Goal: Transaction & Acquisition: Purchase product/service

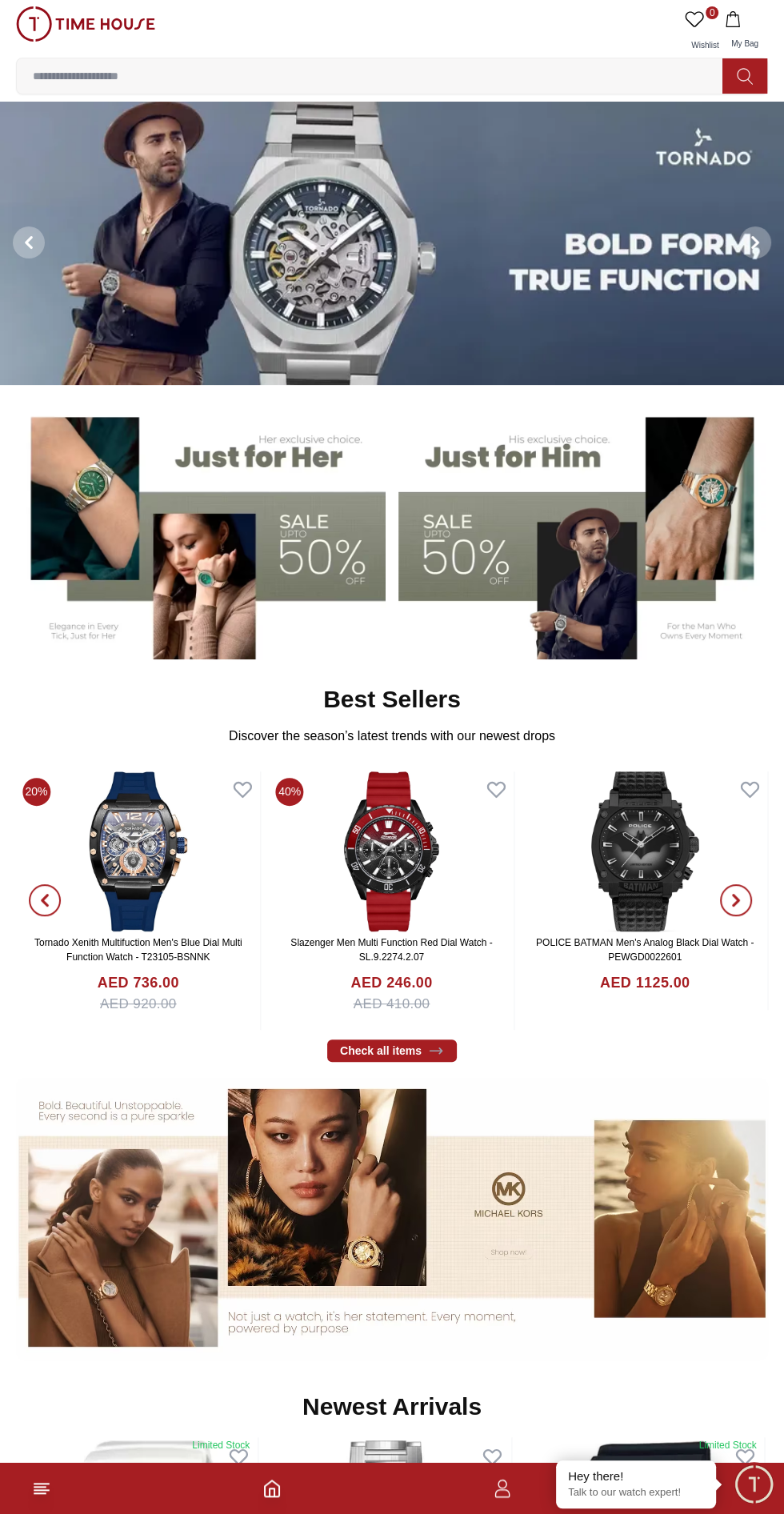
click at [49, 1508] on footer at bounding box center [392, 1488] width 784 height 51
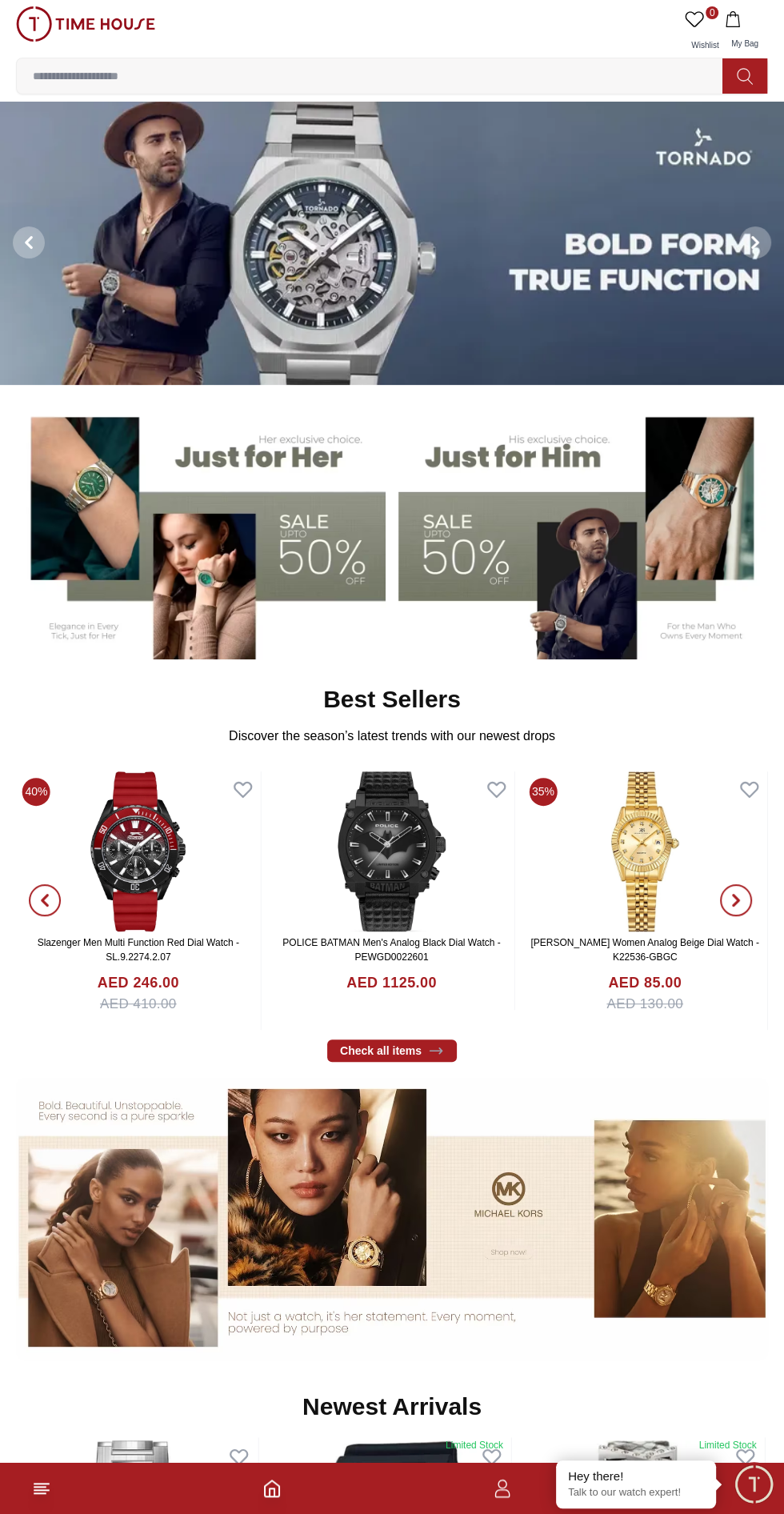
click at [37, 1496] on icon at bounding box center [41, 1488] width 19 height 19
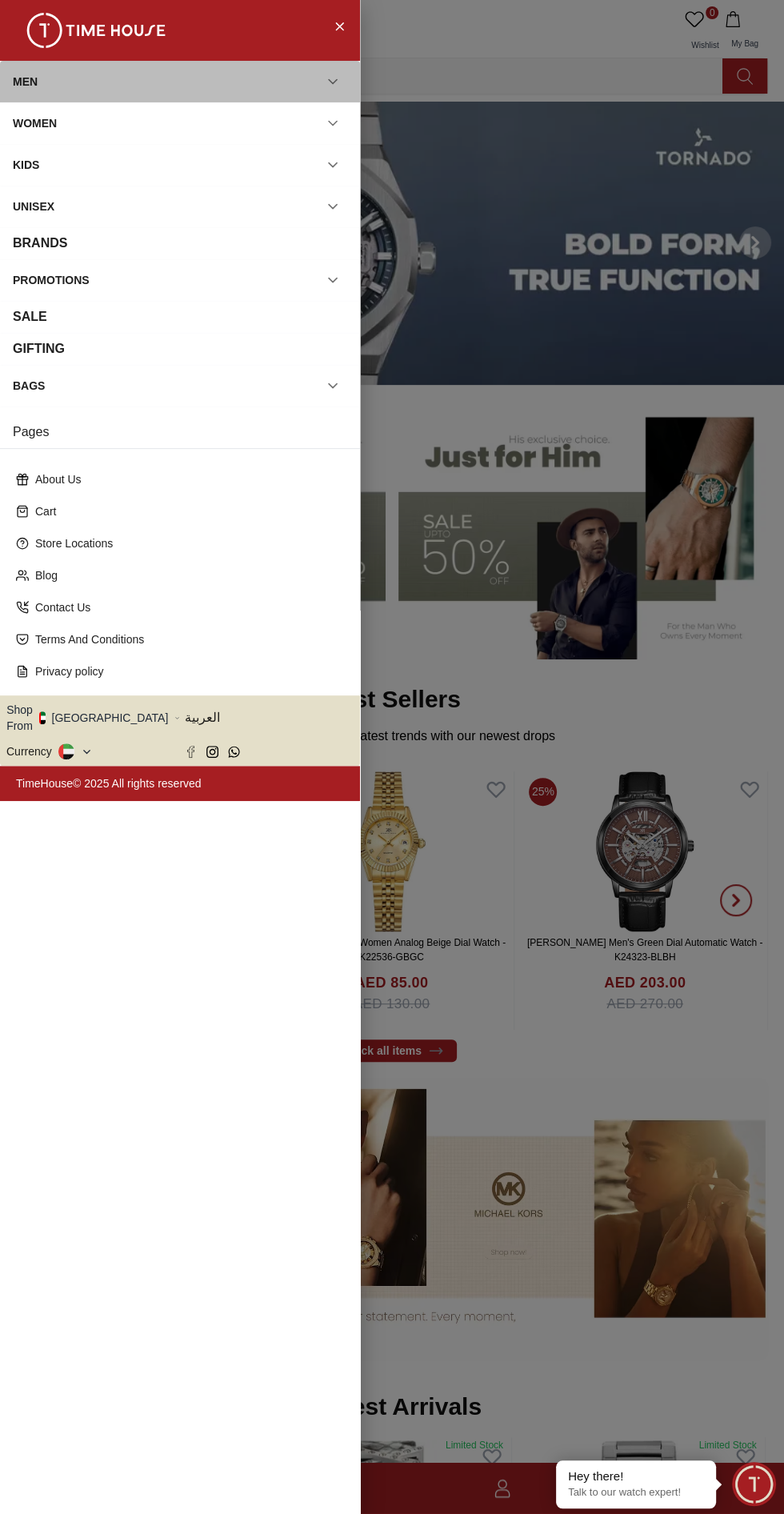
click at [76, 83] on div "MEN" at bounding box center [180, 81] width 334 height 29
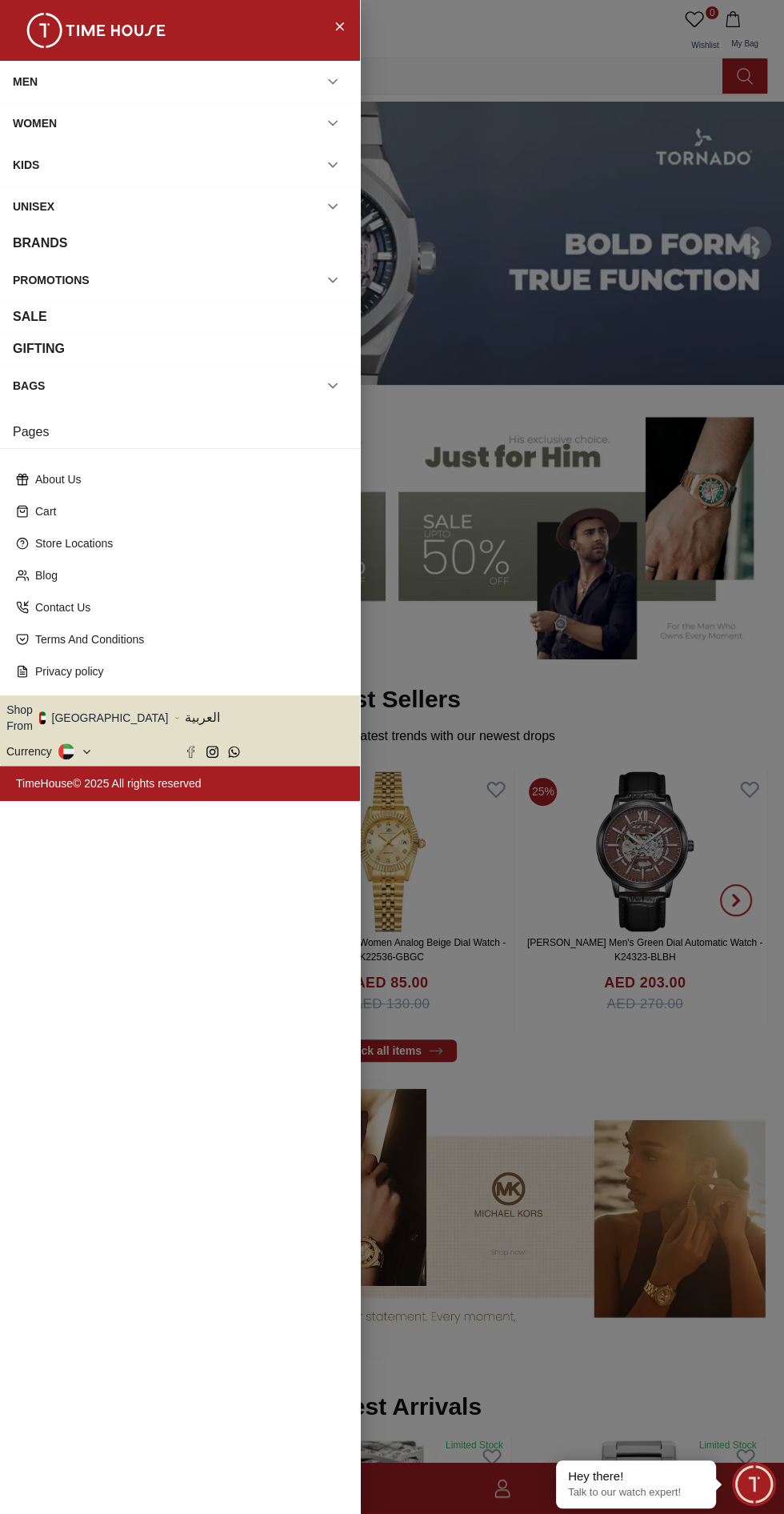
click at [354, 93] on div "MEN" at bounding box center [180, 81] width 360 height 42
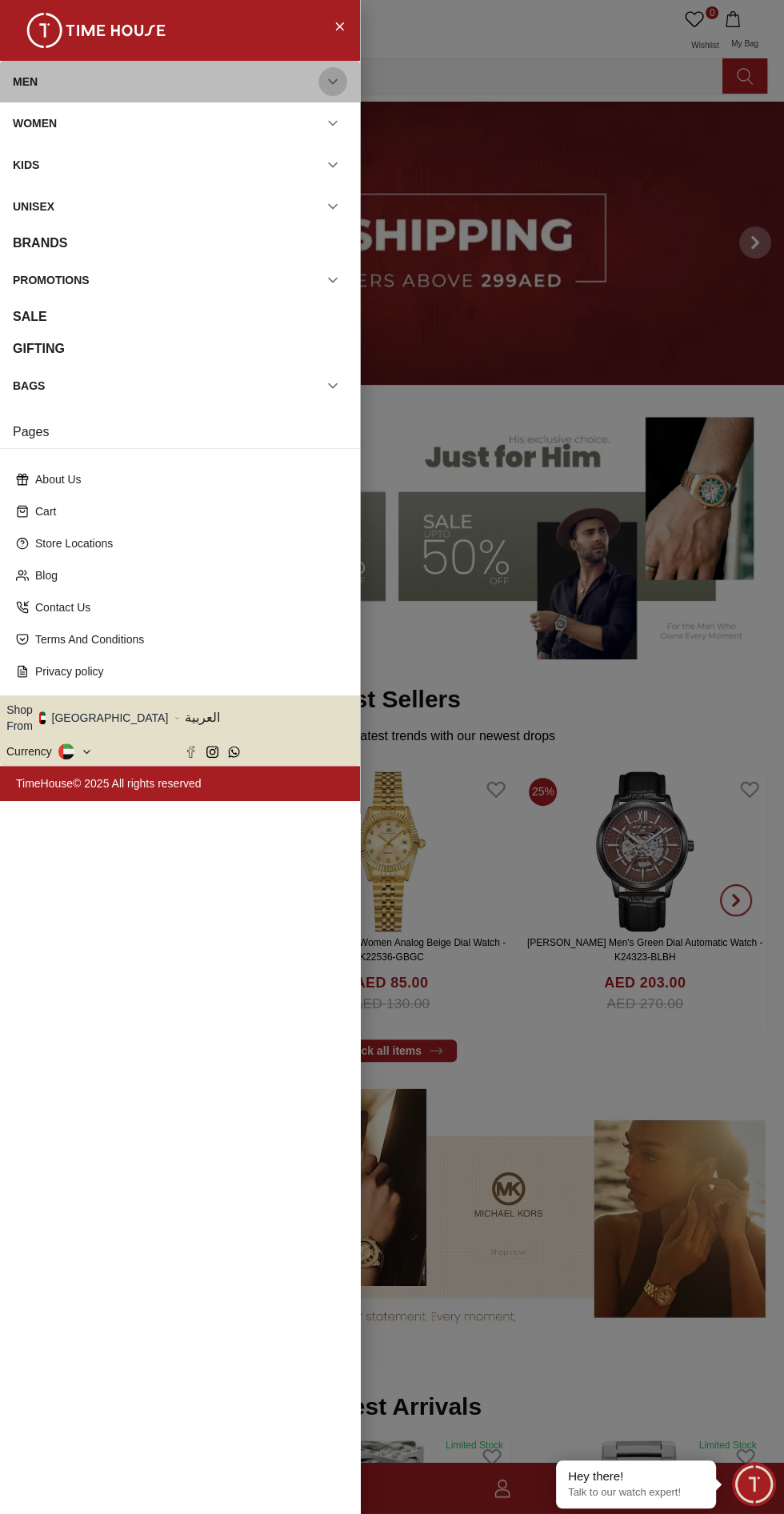
click at [340, 88] on icon "button" at bounding box center [333, 81] width 16 height 16
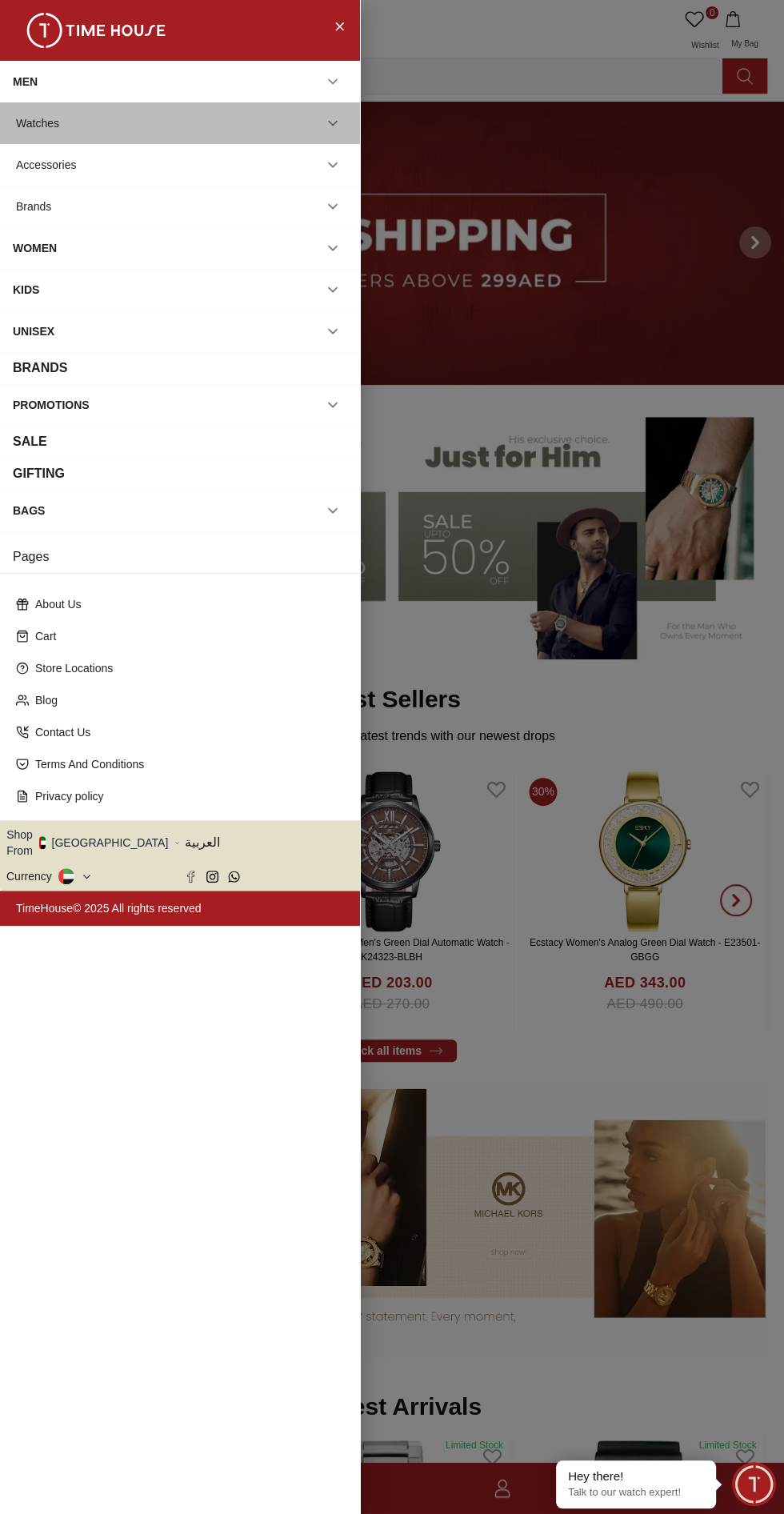
click at [111, 137] on div "Watches" at bounding box center [180, 123] width 334 height 29
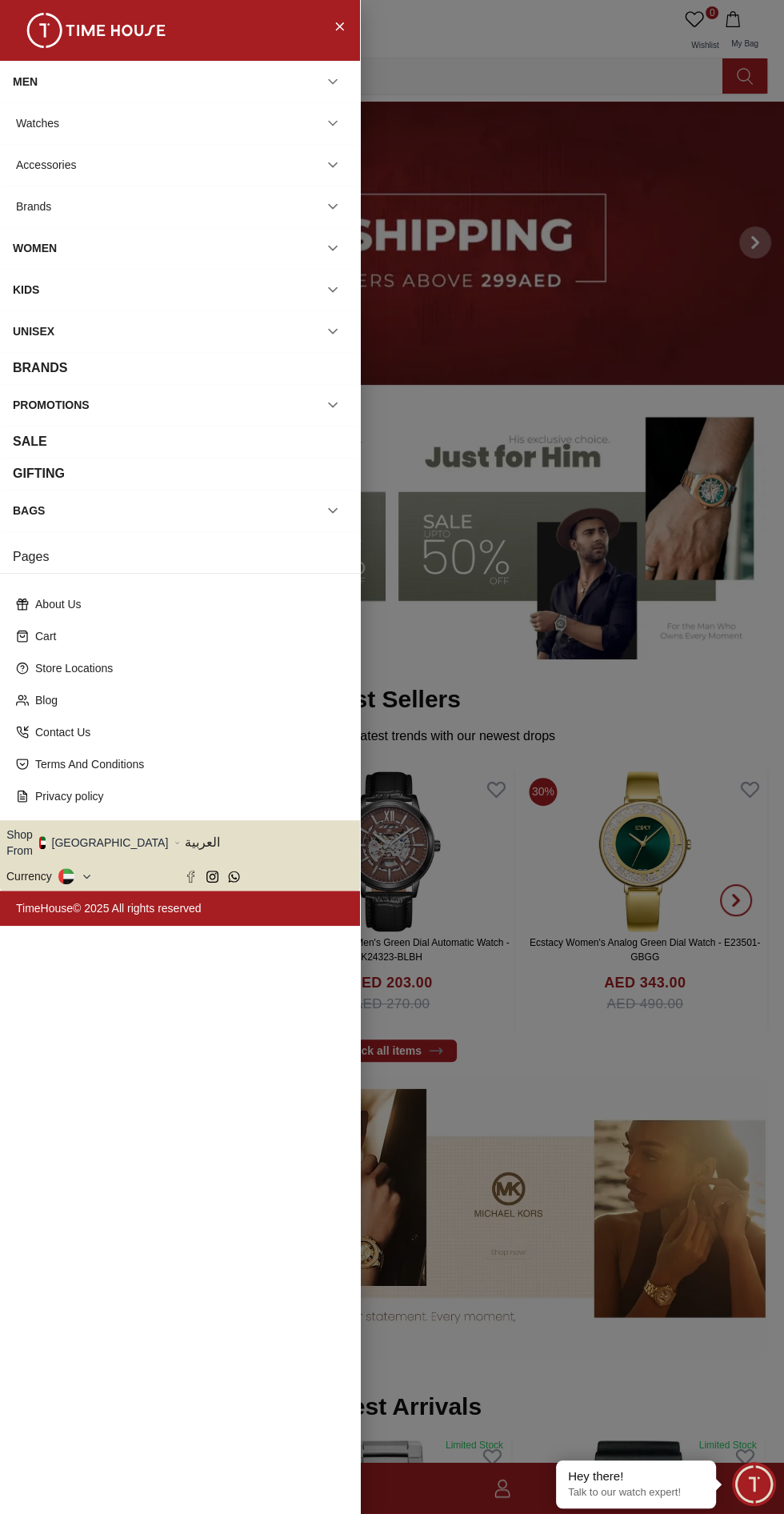
click at [333, 123] on icon "button" at bounding box center [333, 123] width 16 height 16
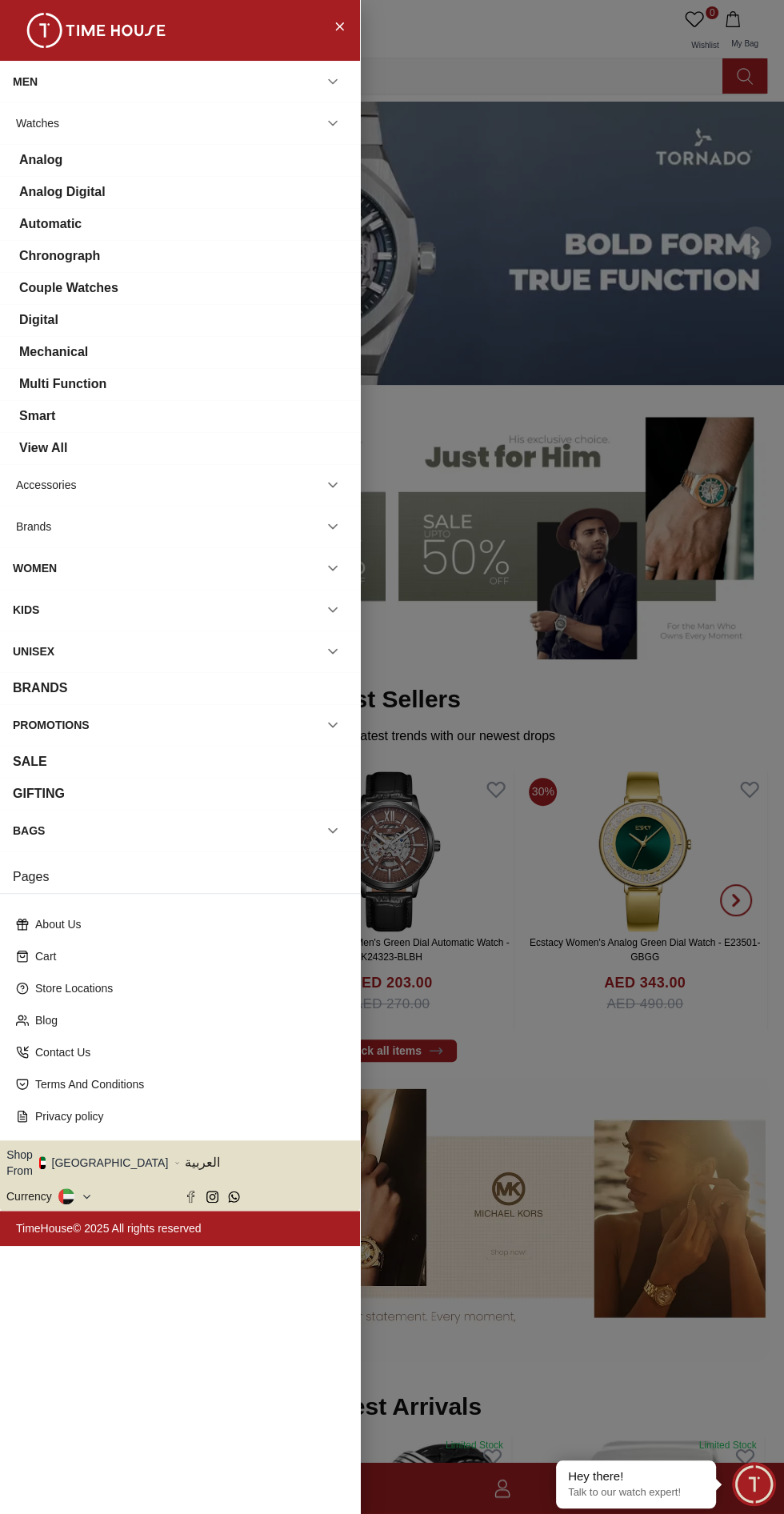
click at [156, 253] on div "Chronograph" at bounding box center [180, 256] width 334 height 19
click at [271, 224] on div "Automatic" at bounding box center [180, 224] width 334 height 19
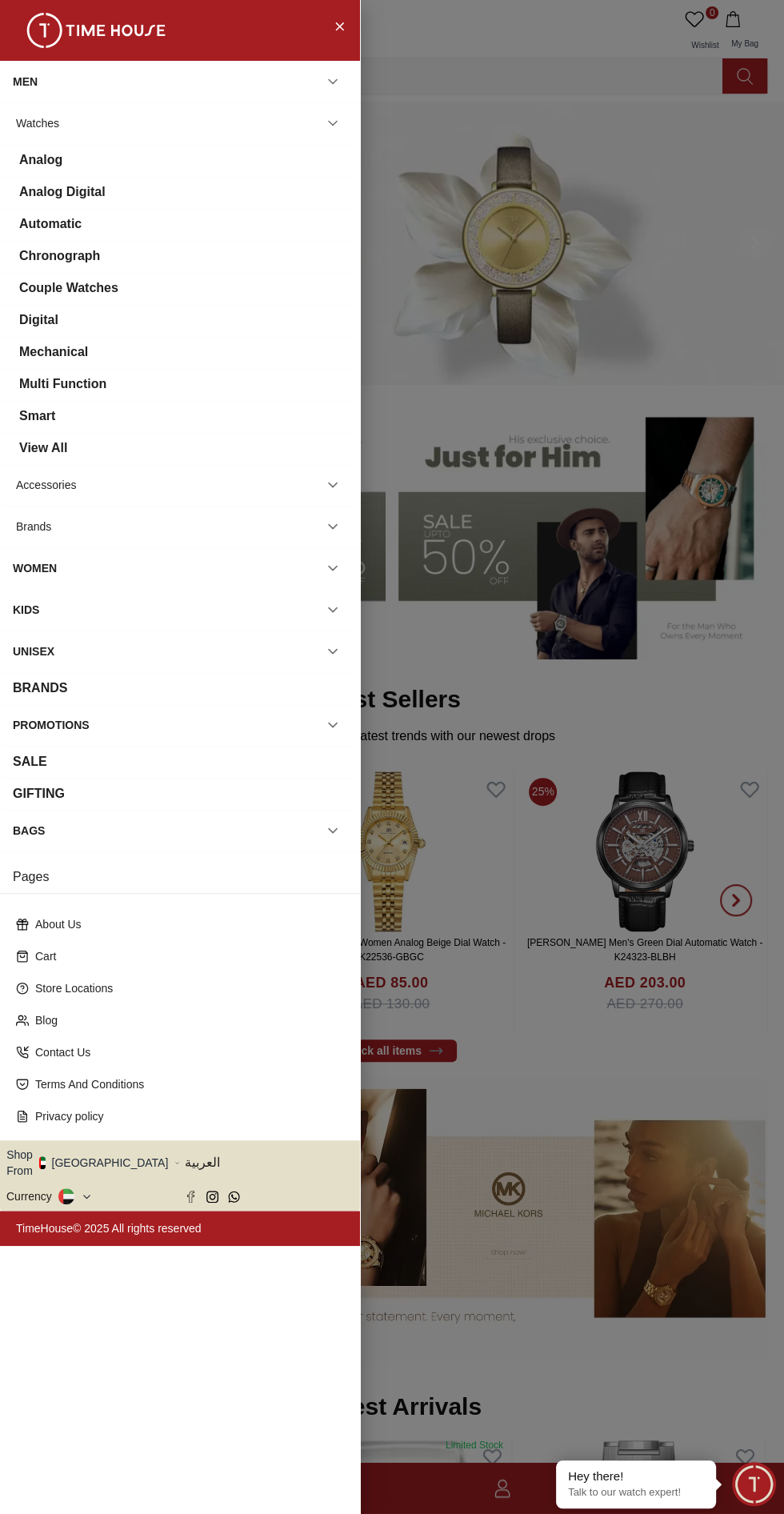
click at [126, 228] on div "Automatic" at bounding box center [180, 224] width 334 height 19
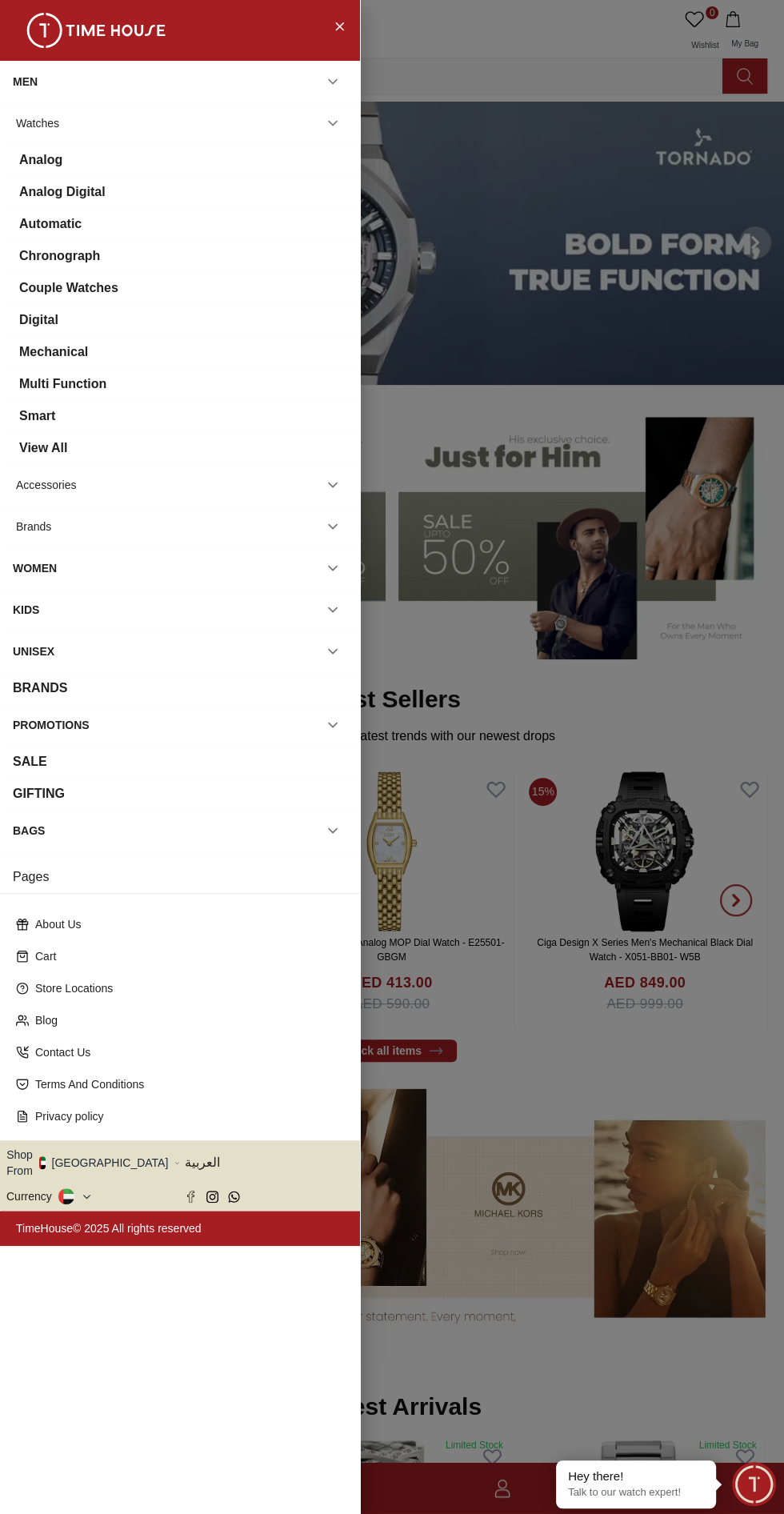
click at [616, 748] on div at bounding box center [392, 757] width 784 height 1514
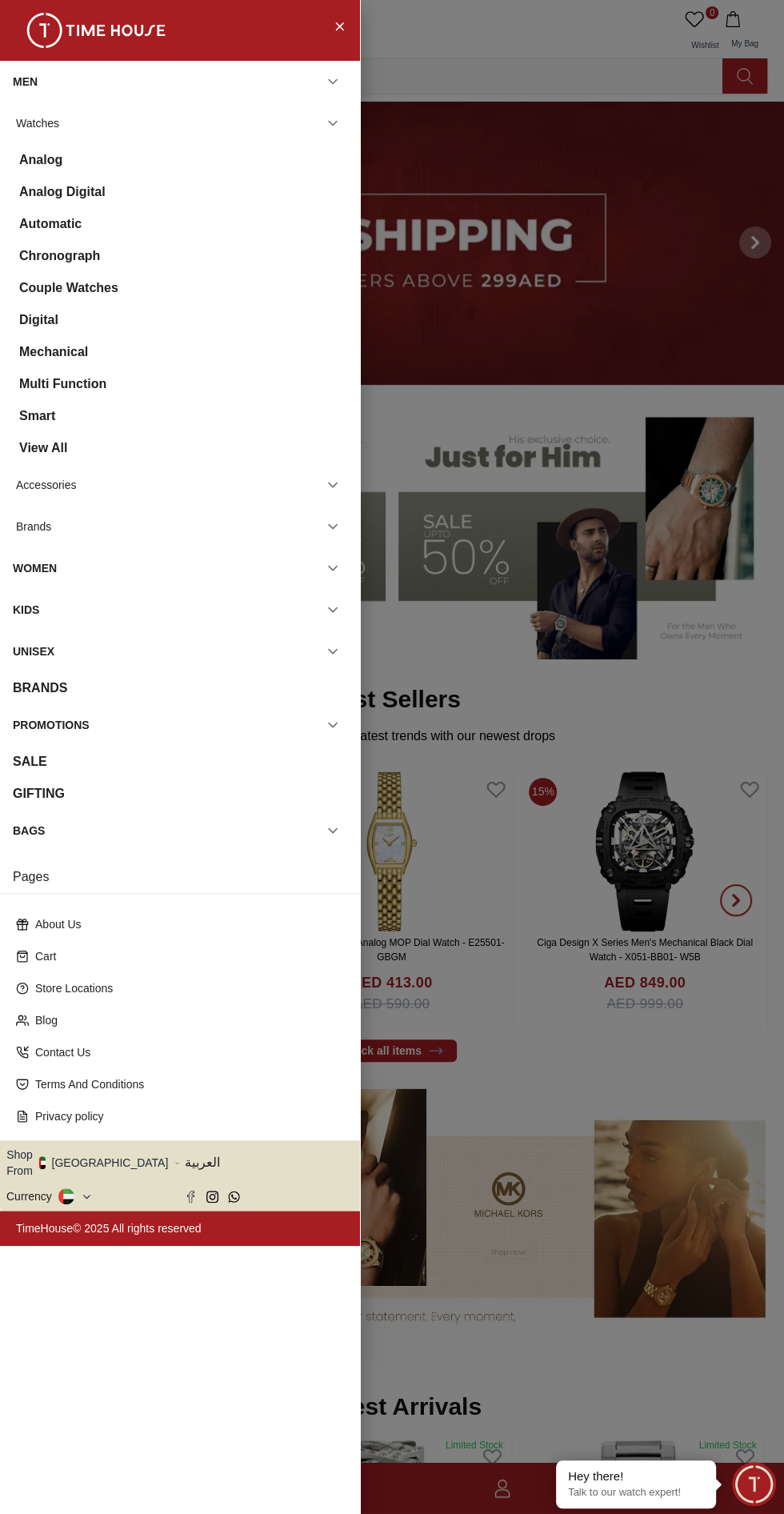
click at [520, 656] on div at bounding box center [392, 757] width 784 height 1514
click at [521, 653] on div at bounding box center [392, 757] width 784 height 1514
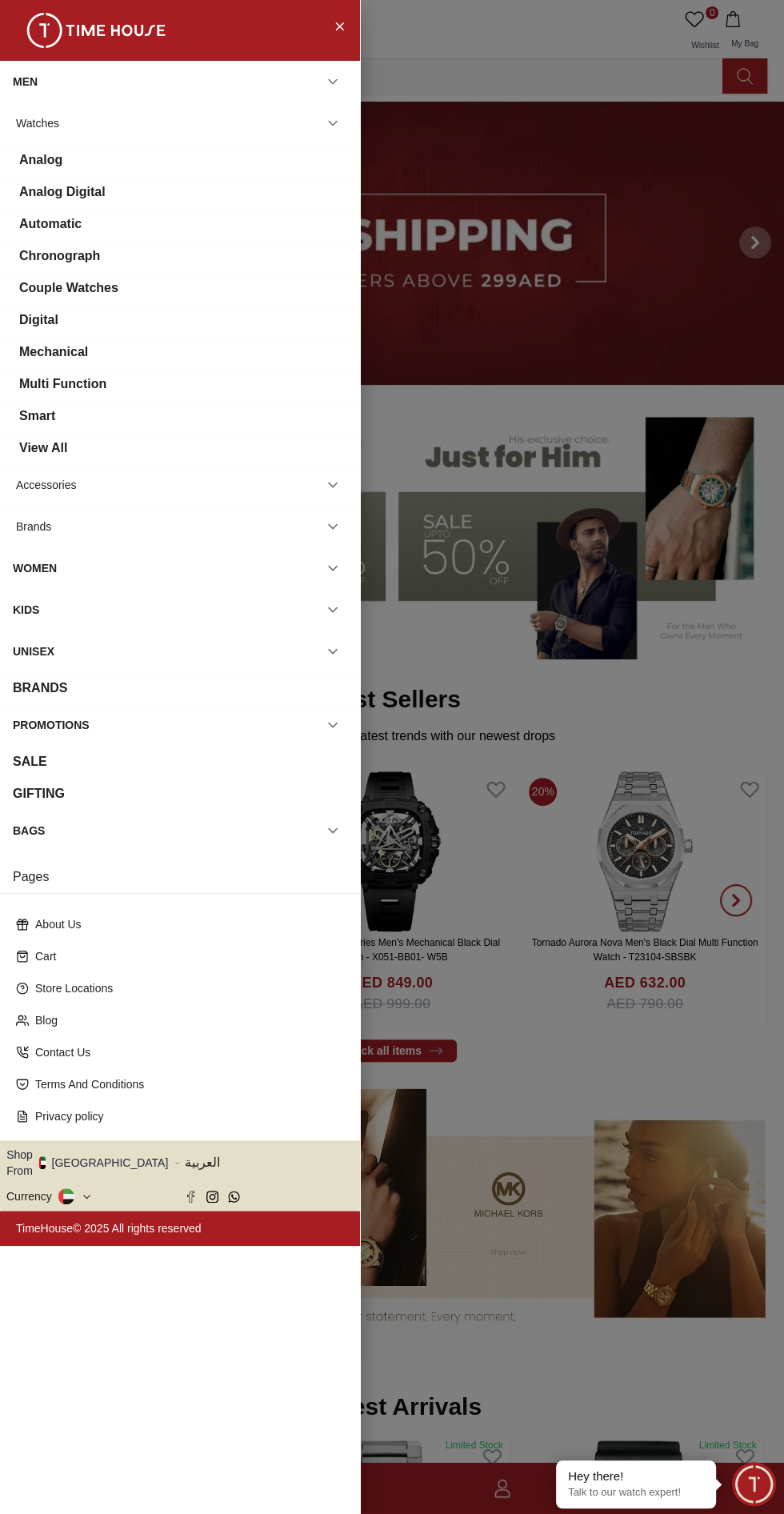
click at [613, 719] on div at bounding box center [392, 757] width 784 height 1514
click at [657, 670] on div at bounding box center [392, 757] width 784 height 1514
click at [635, 695] on div at bounding box center [392, 757] width 784 height 1514
click at [623, 616] on div at bounding box center [392, 757] width 784 height 1514
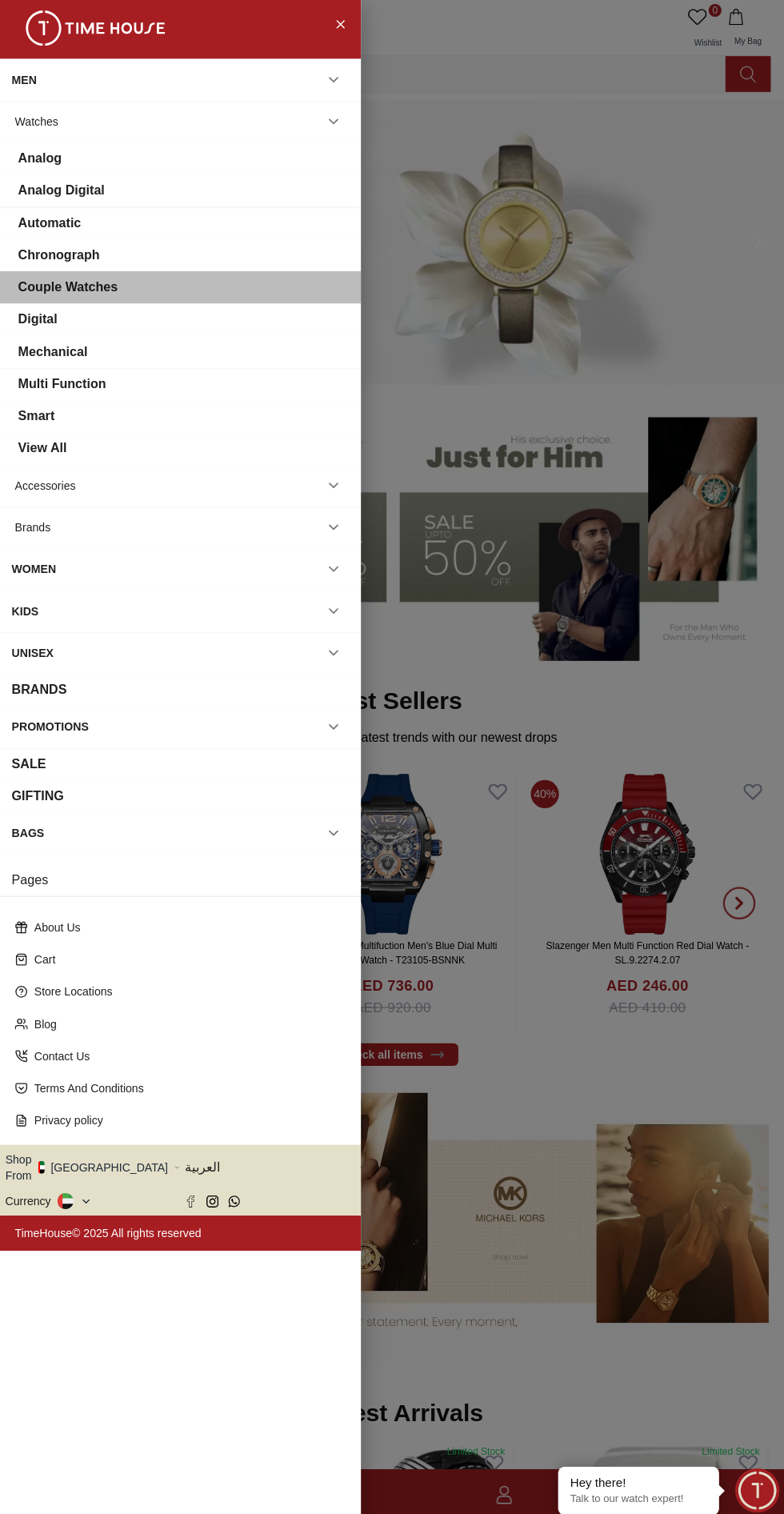
click at [359, 29] on div at bounding box center [180, 30] width 360 height 61
click at [339, 26] on icon "Close Menu" at bounding box center [340, 26] width 7 height 7
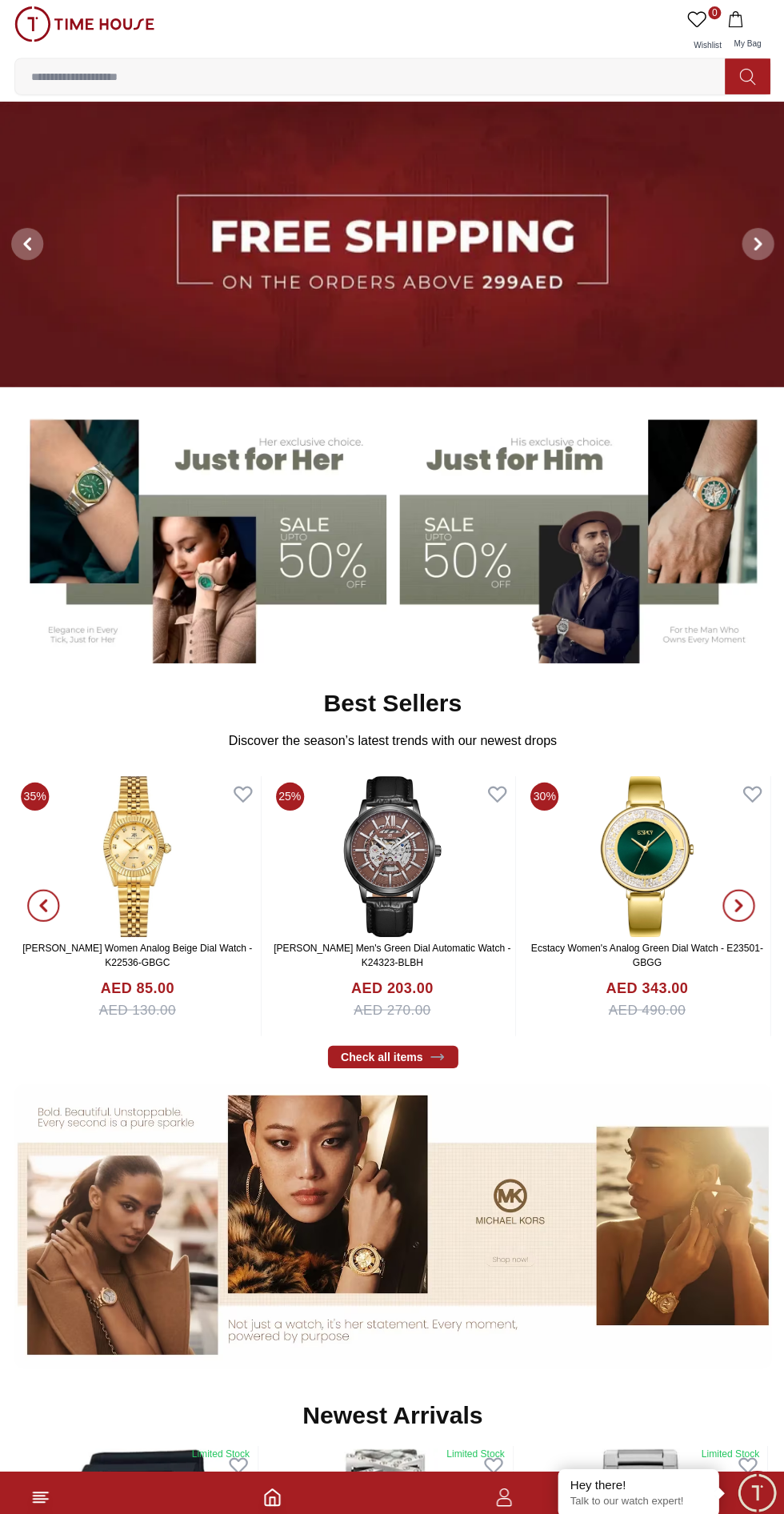
click at [298, 75] on input at bounding box center [376, 76] width 719 height 32
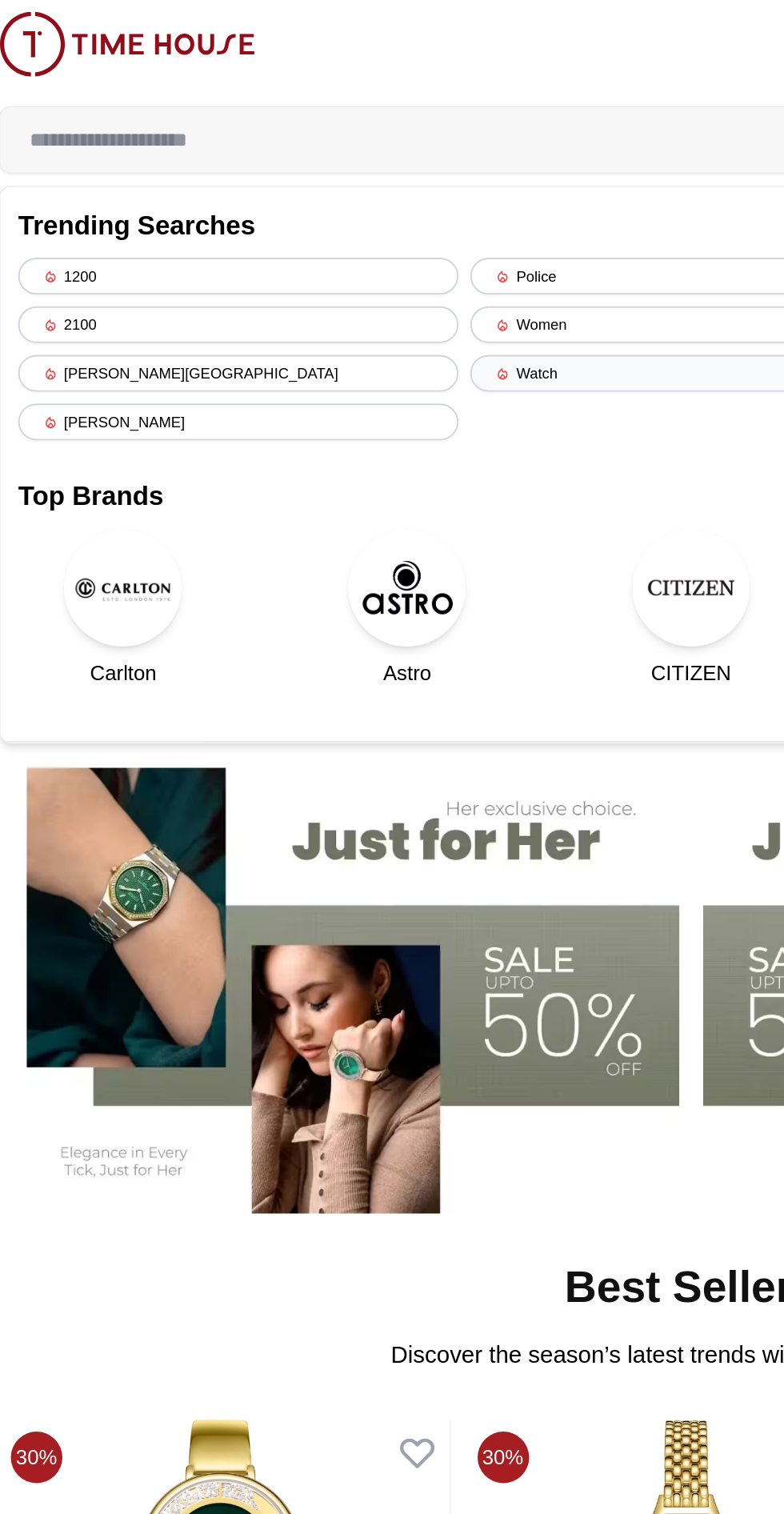
click at [329, 207] on div "Watch" at bounding box center [392, 203] width 240 height 20
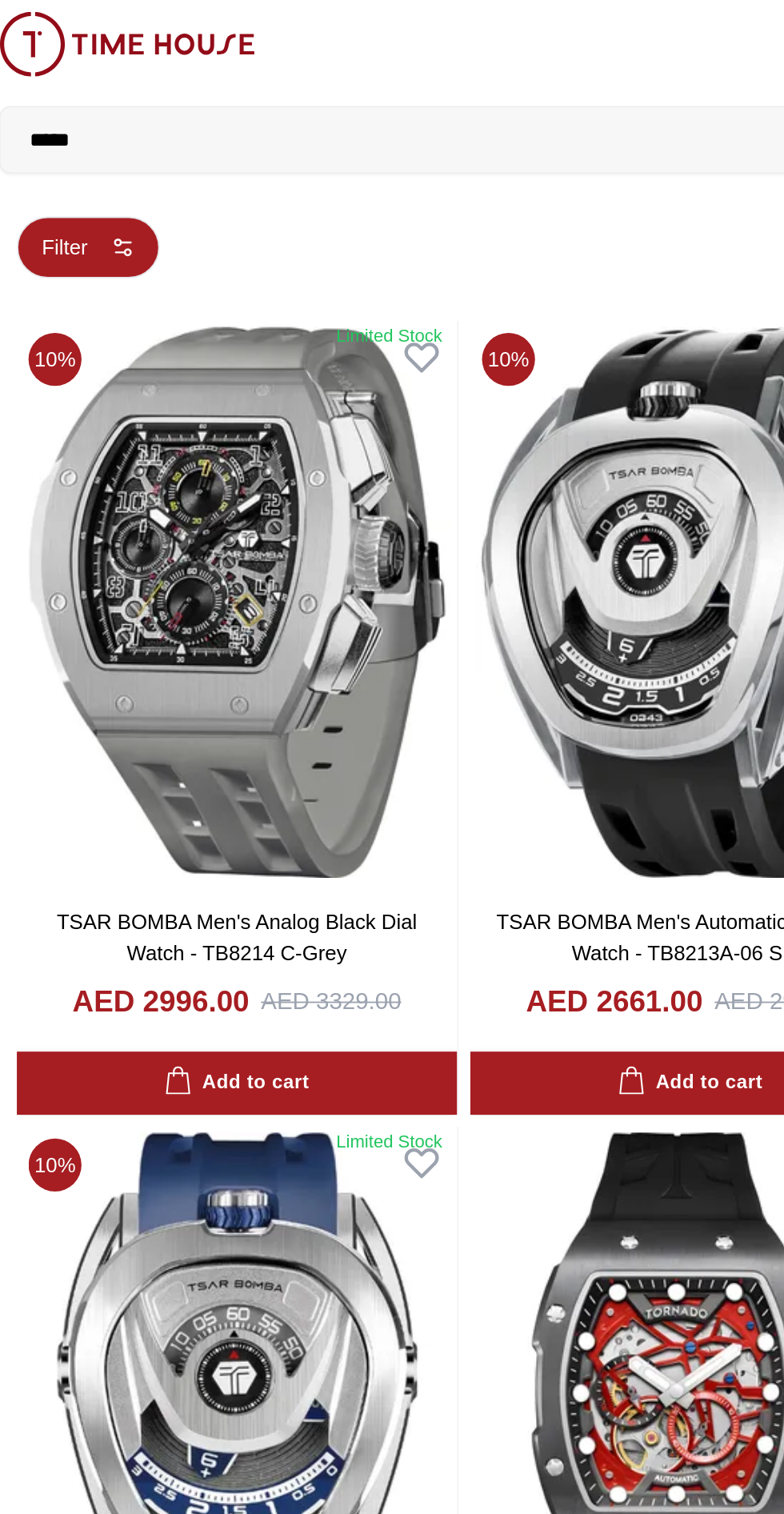
click at [57, 132] on button "Filter" at bounding box center [64, 135] width 78 height 34
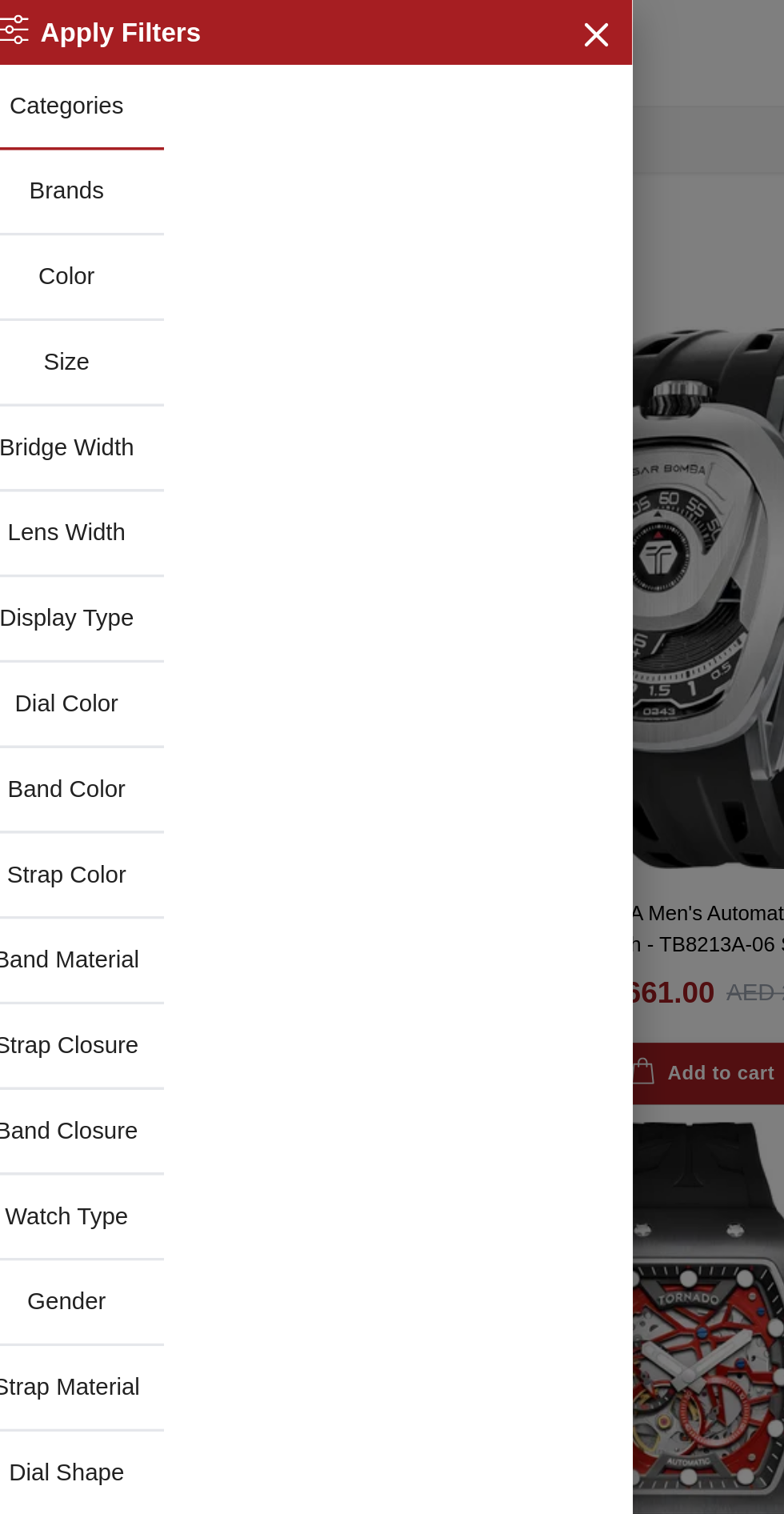
click at [64, 194] on button "Size" at bounding box center [53, 198] width 105 height 47
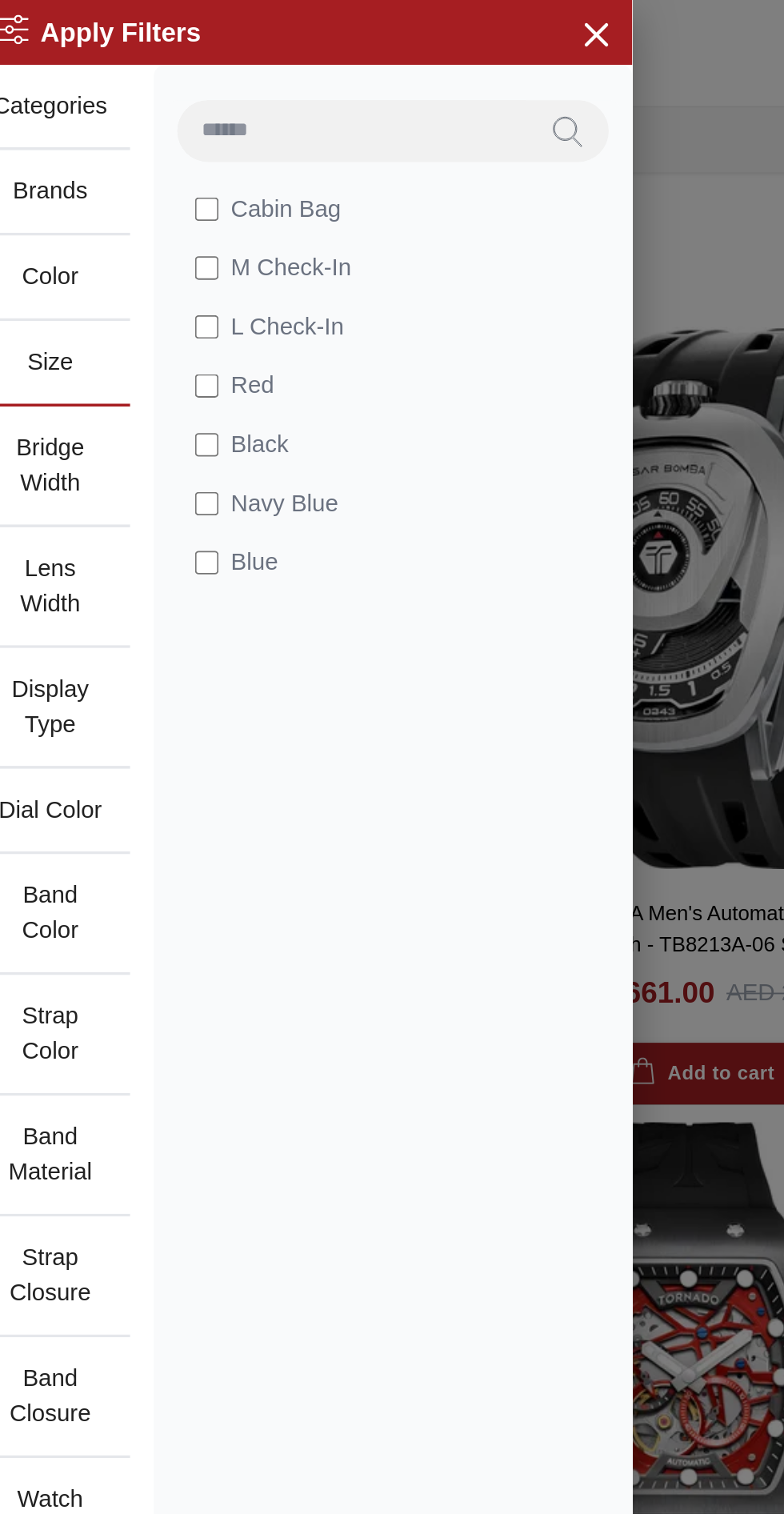
click at [45, 201] on button "Size" at bounding box center [44, 198] width 88 height 47
click at [55, 628] on button "Band Material" at bounding box center [44, 628] width 88 height 65
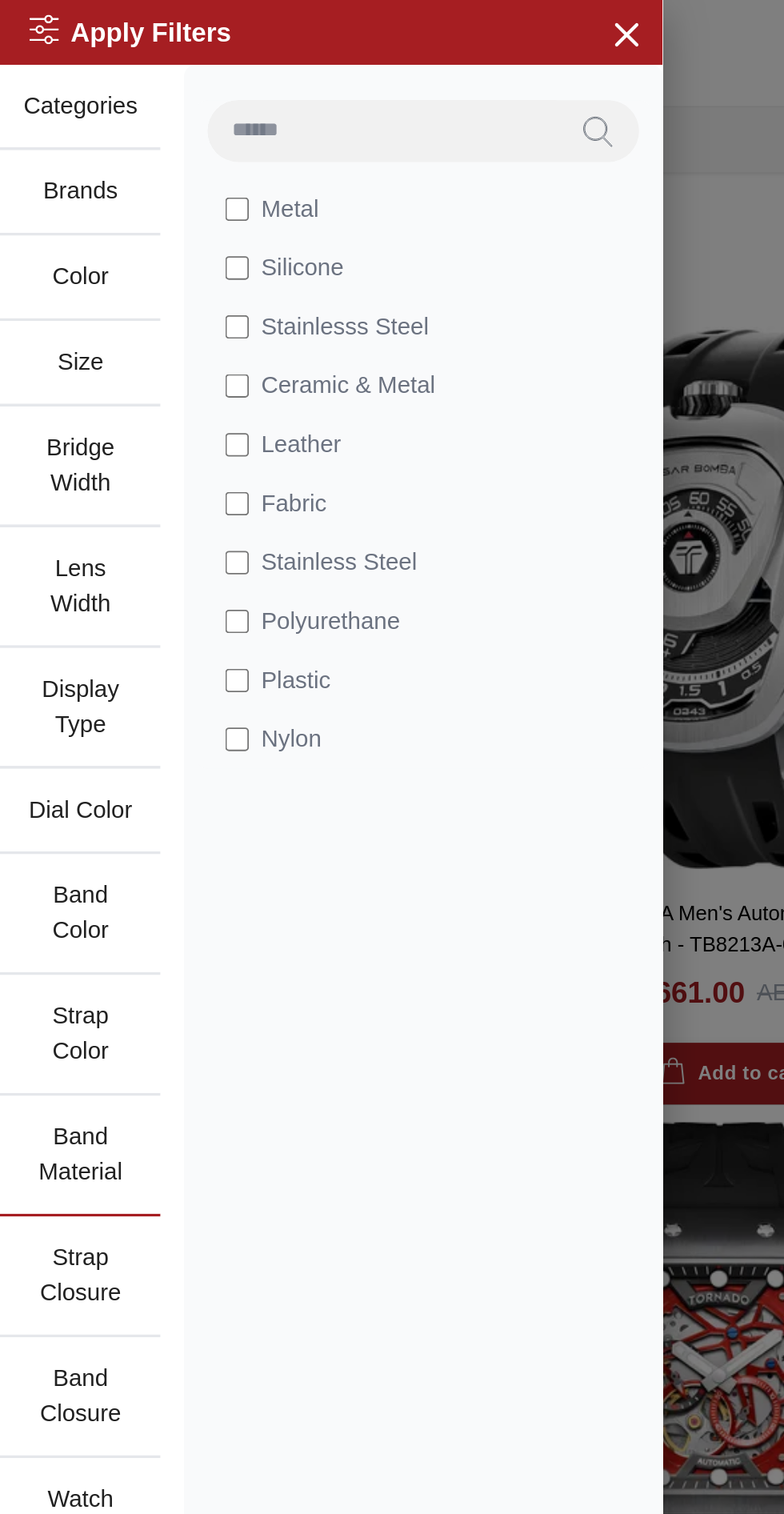
click at [205, 20] on div "Apply Filters Close menu" at bounding box center [180, 17] width 360 height 35
click at [266, 631] on div "Metal Silicone Stainlesss Steel Ceramic & Metal Leather Fabric Stainless Steel …" at bounding box center [230, 558] width 260 height 1046
click at [407, 447] on div at bounding box center [392, 757] width 784 height 1514
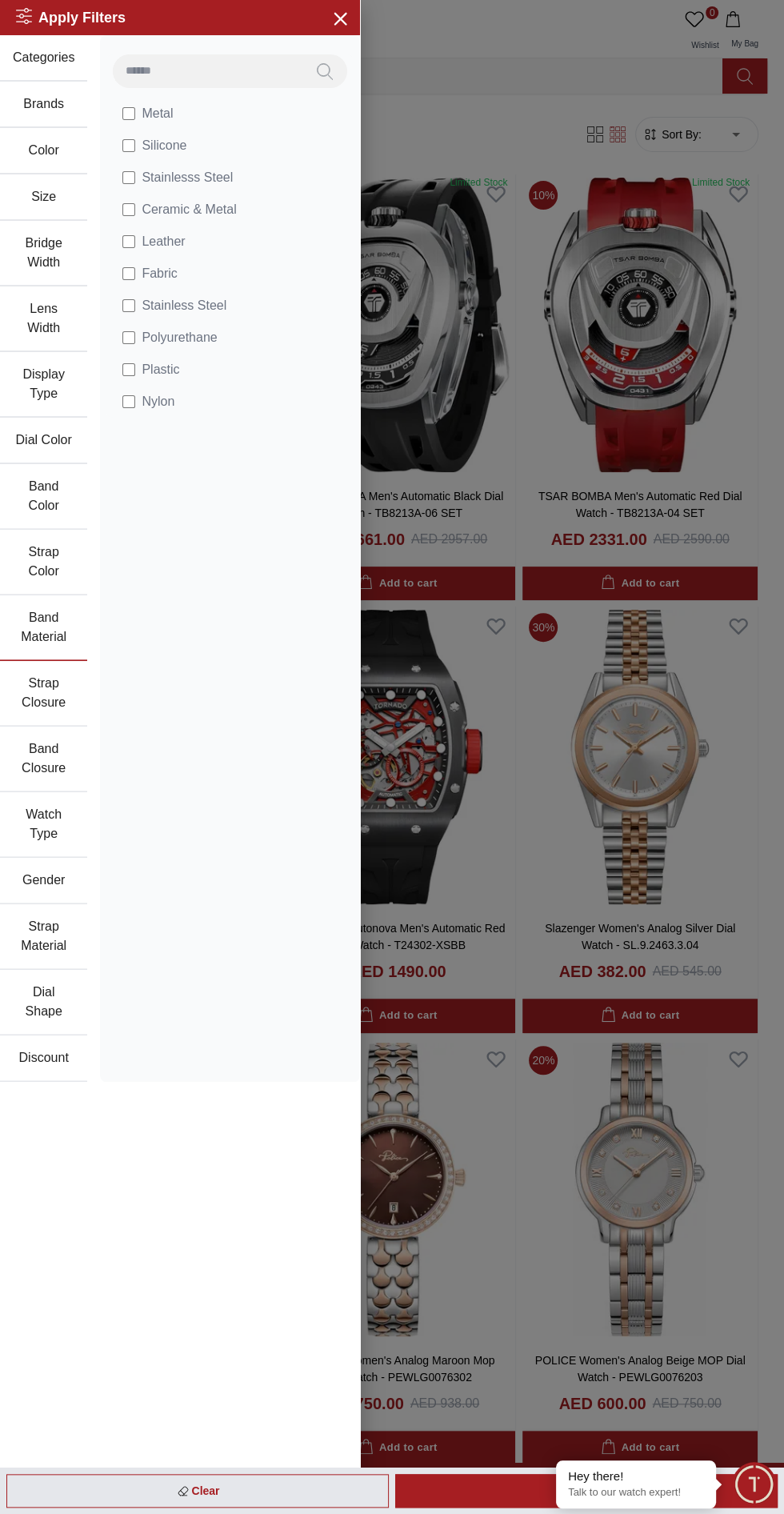
click at [326, 65] on icon "Search" at bounding box center [325, 72] width 16 height 19
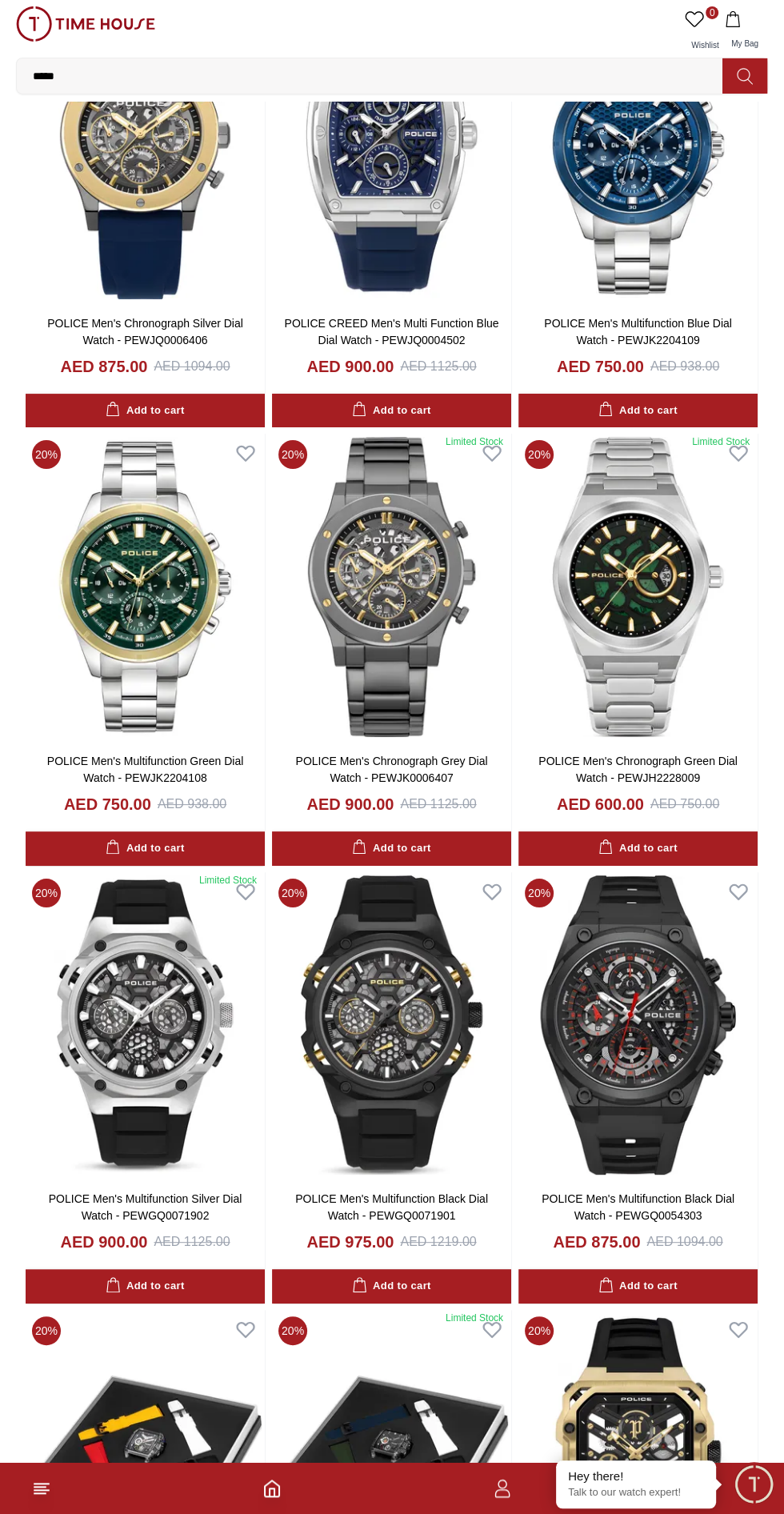
scroll to position [3770, 0]
